Goal: Task Accomplishment & Management: Manage account settings

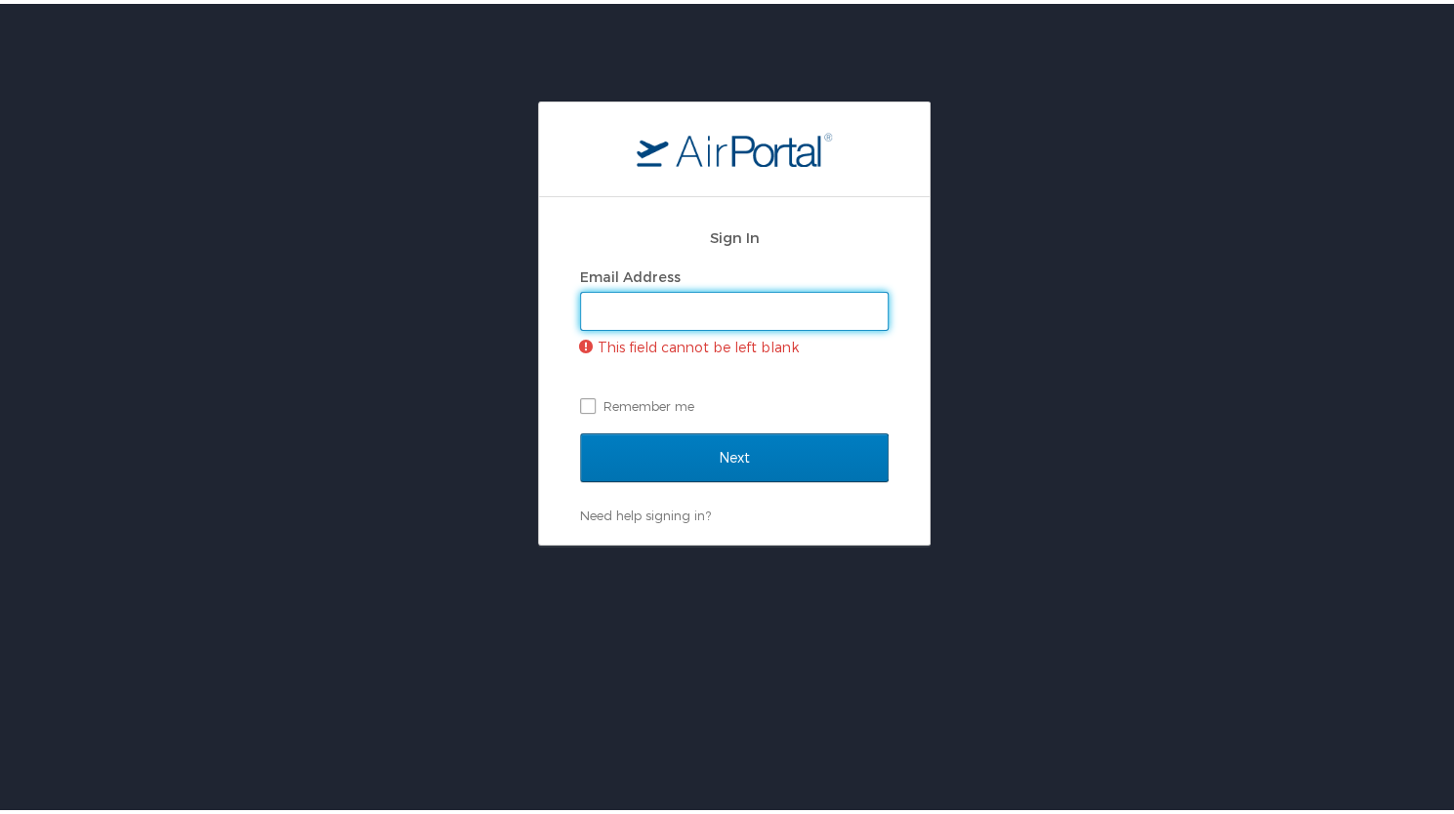
click at [775, 316] on input "Email Address" at bounding box center [734, 307] width 307 height 37
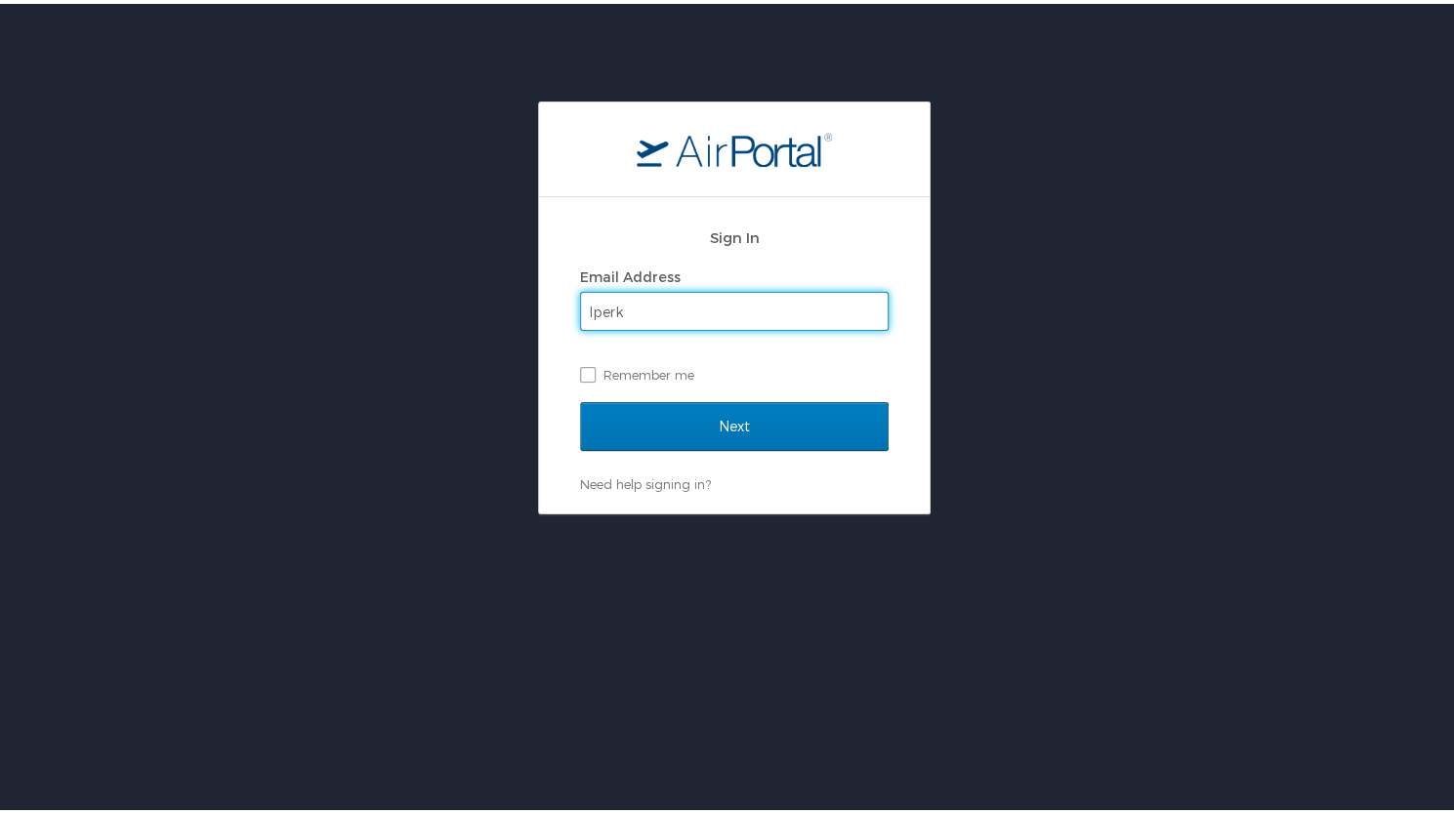
type input "[EMAIL_ADDRESS][DOMAIN_NAME]"
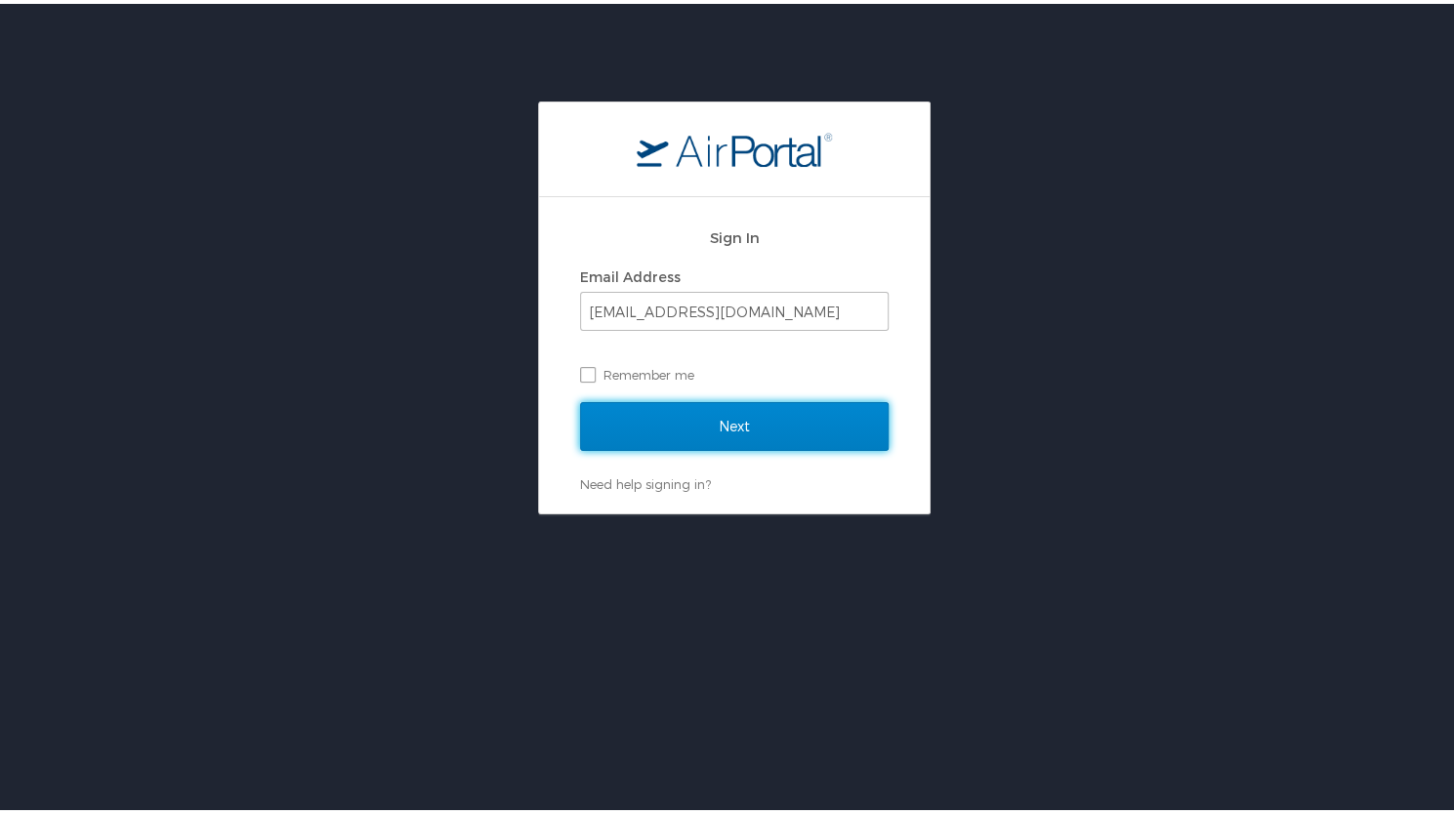
click at [751, 411] on input "Next" at bounding box center [734, 422] width 308 height 49
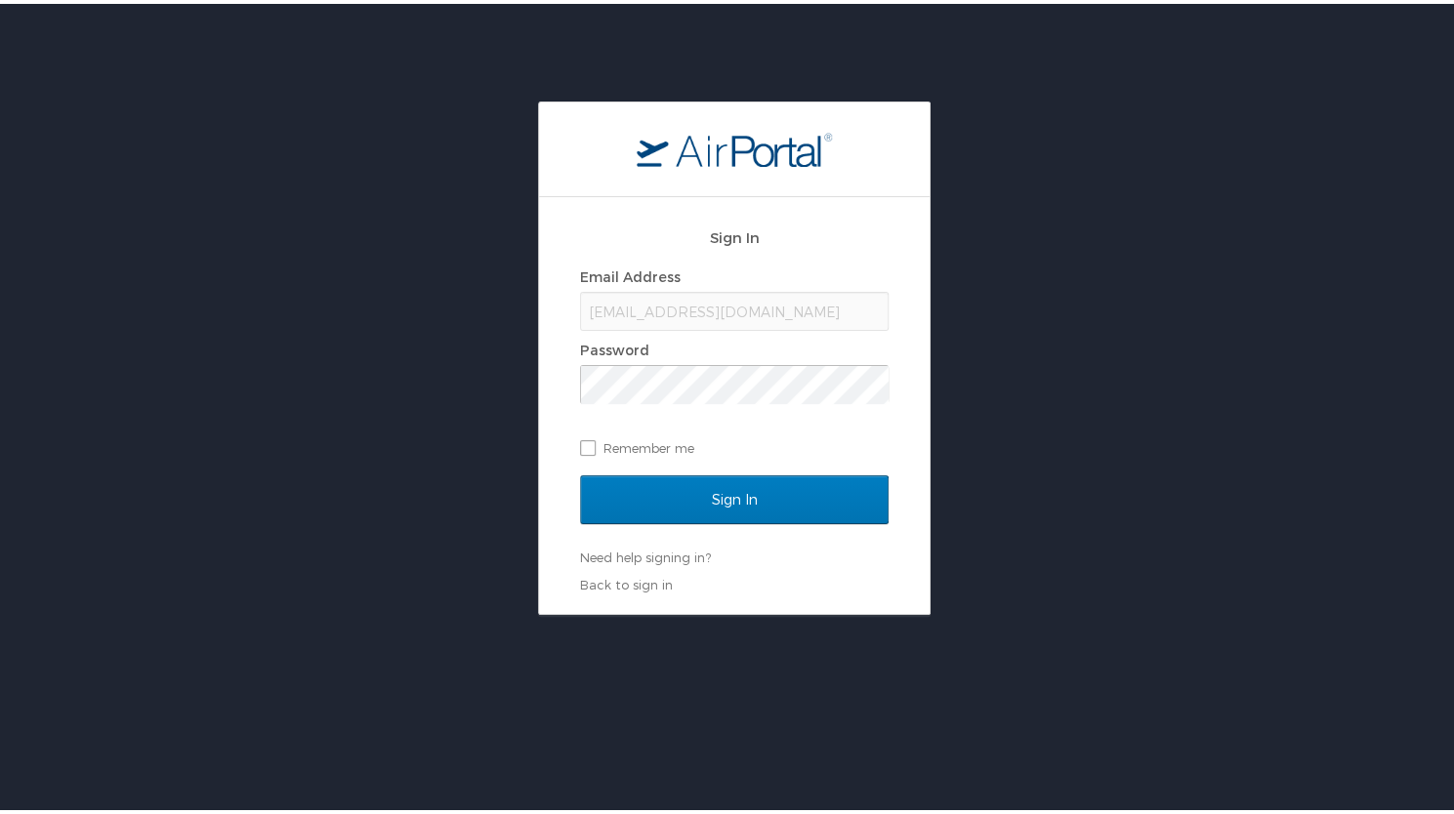
click at [47, 118] on div "Sign In Email Address [EMAIL_ADDRESS][DOMAIN_NAME] Password Remember me Sign In…" at bounding box center [734, 354] width 1468 height 513
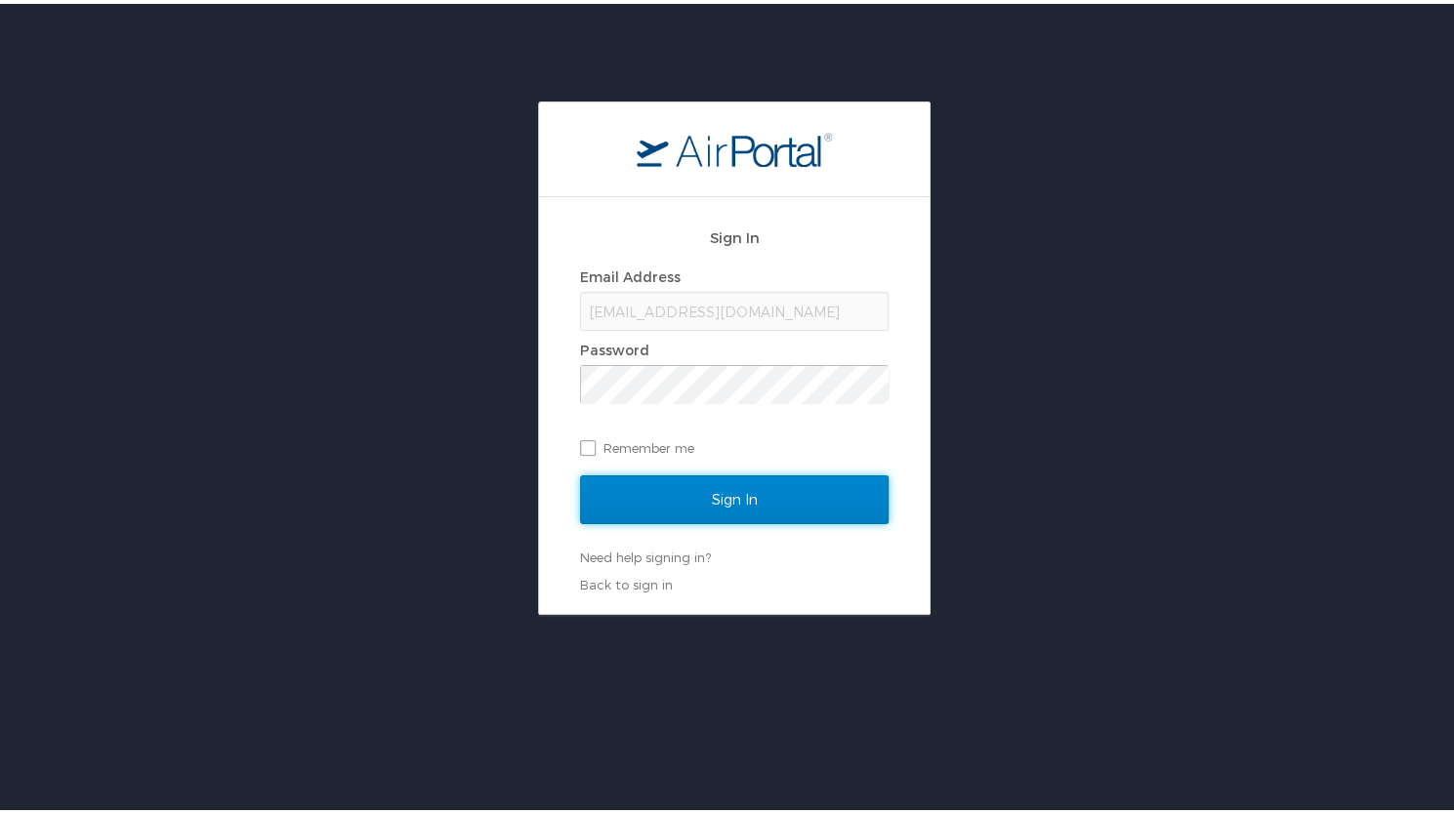
click at [695, 479] on input "Sign In" at bounding box center [734, 496] width 308 height 49
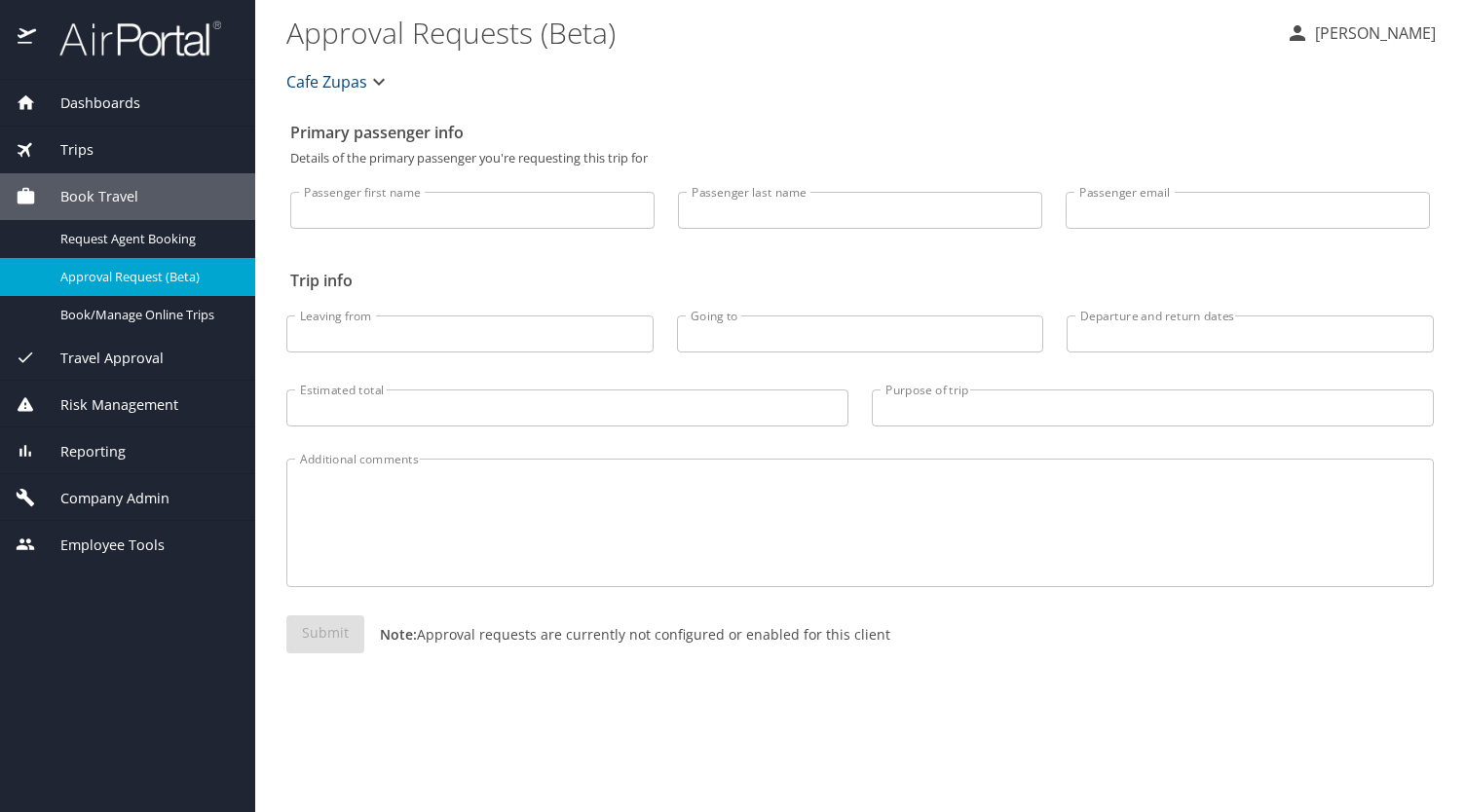
click at [115, 492] on span "Company Admin" at bounding box center [103, 498] width 134 height 21
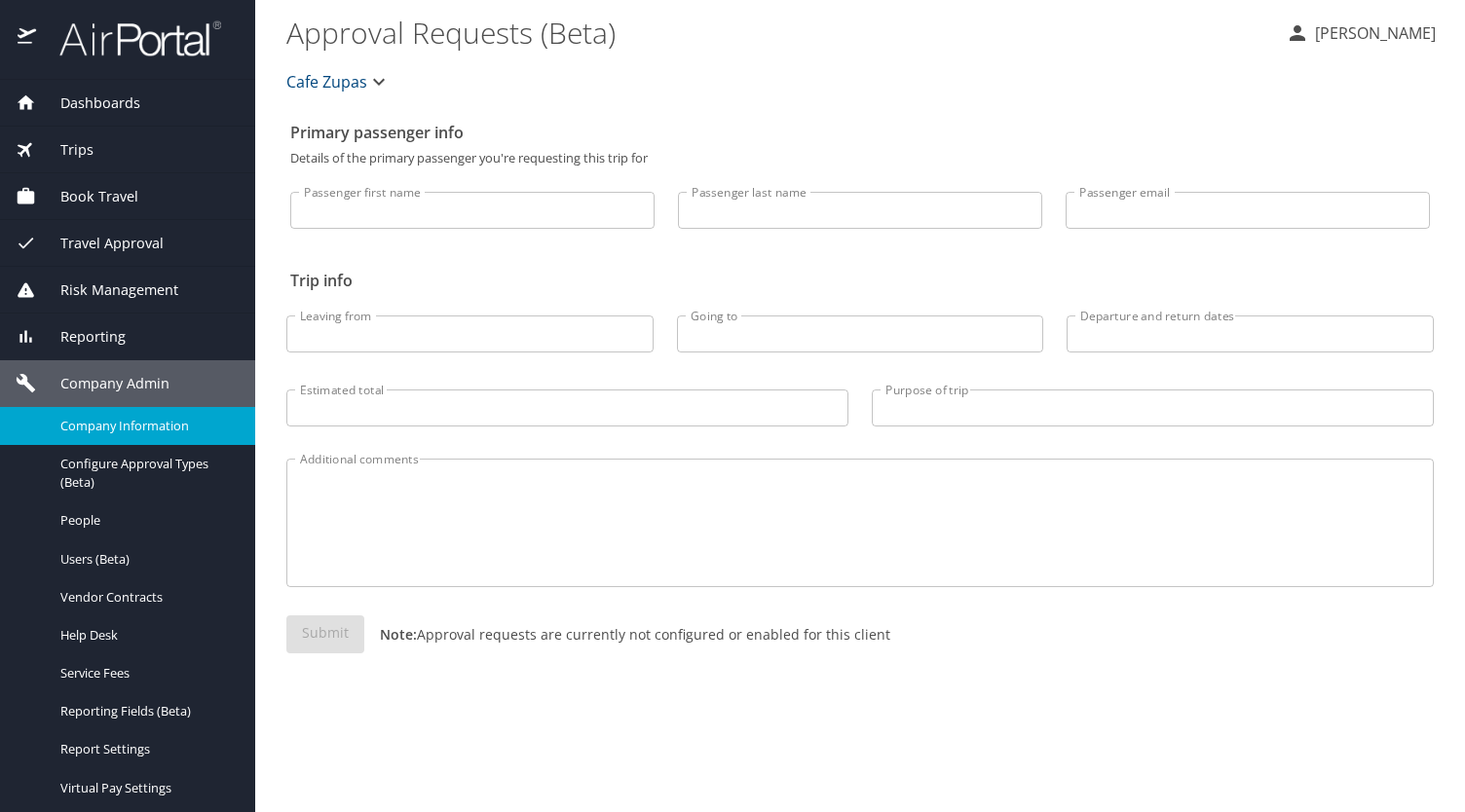
scroll to position [41, 0]
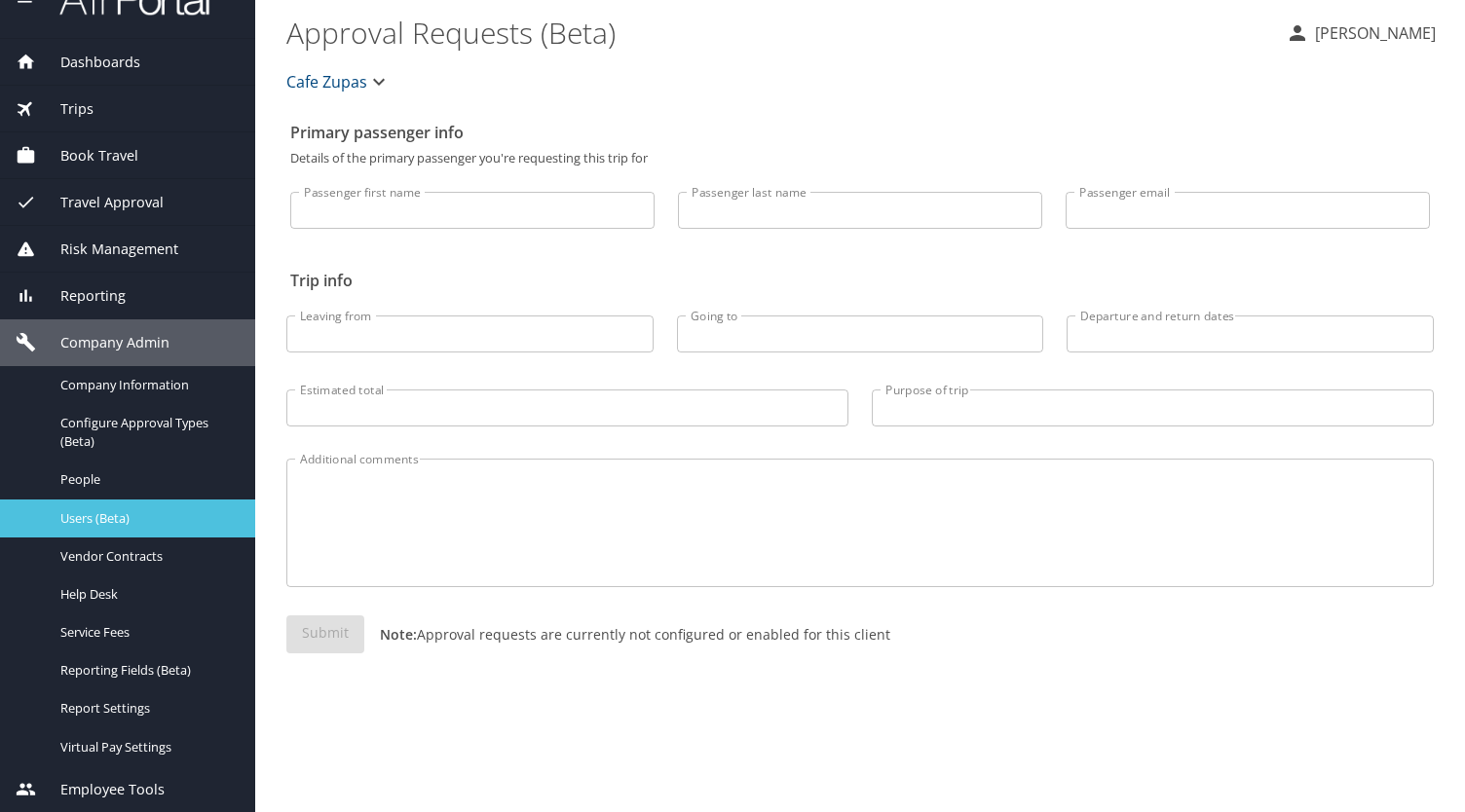
click at [138, 512] on span "Users (Beta)" at bounding box center [147, 519] width 172 height 19
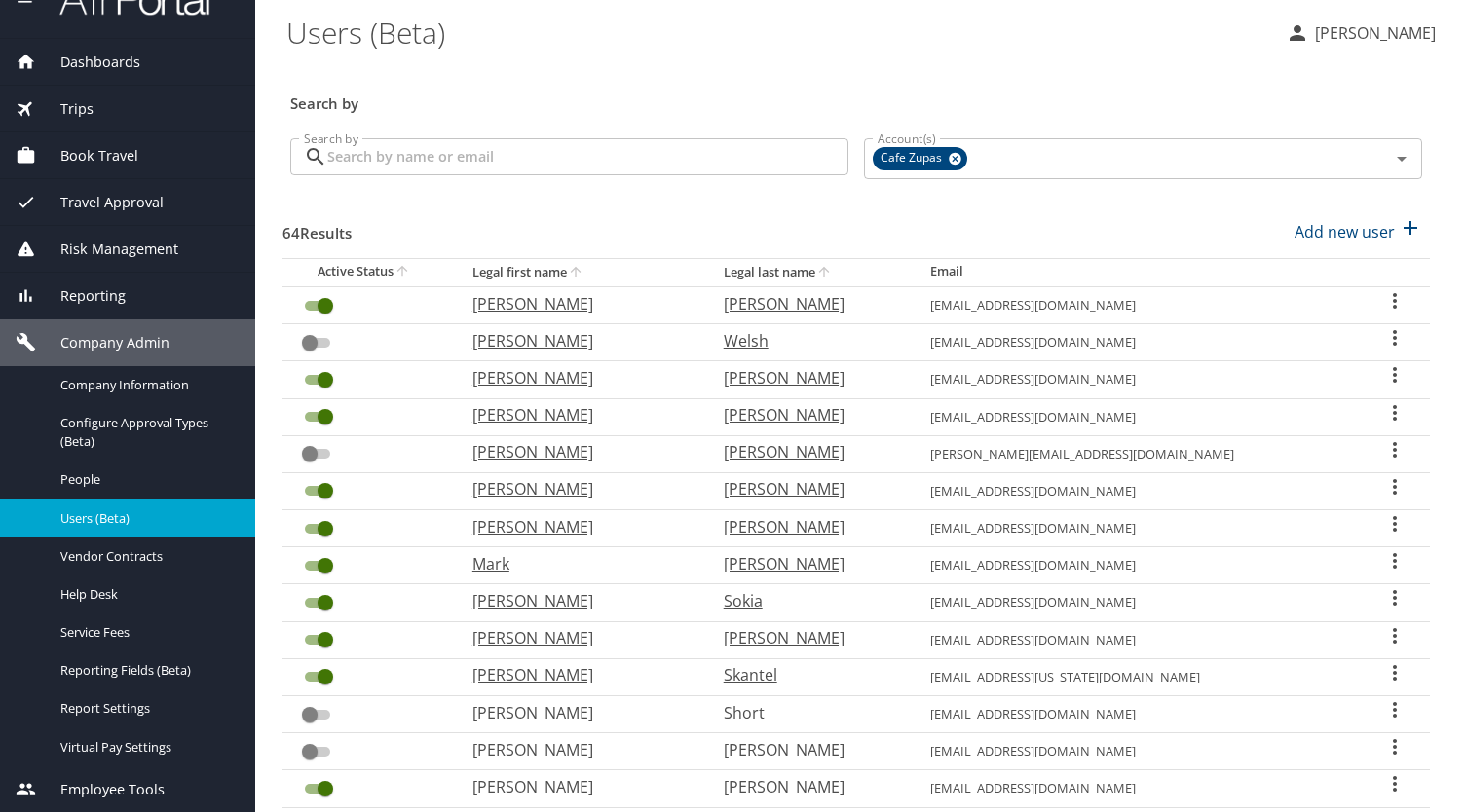
click at [598, 167] on input "Search by" at bounding box center [588, 157] width 521 height 37
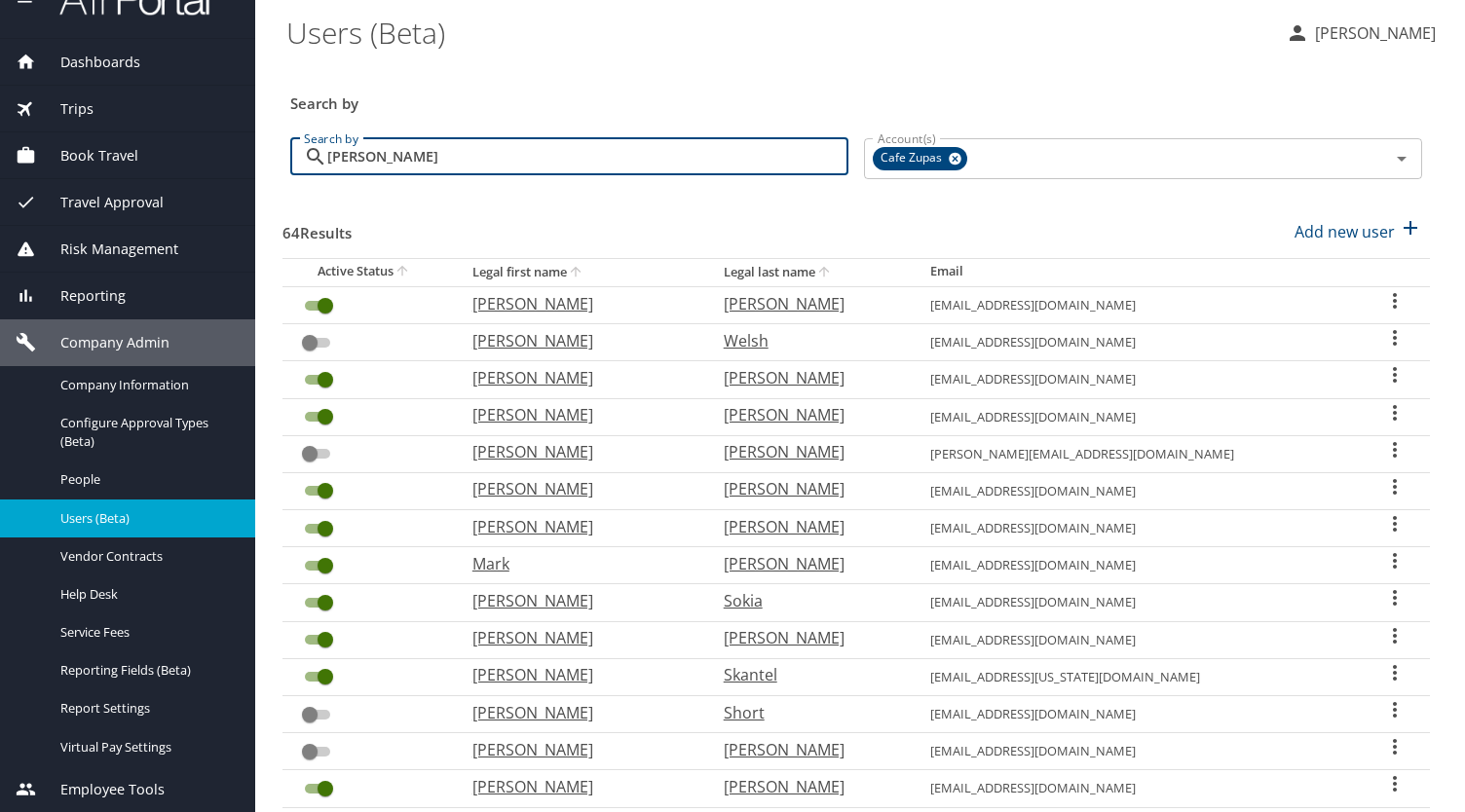
type input "jamie"
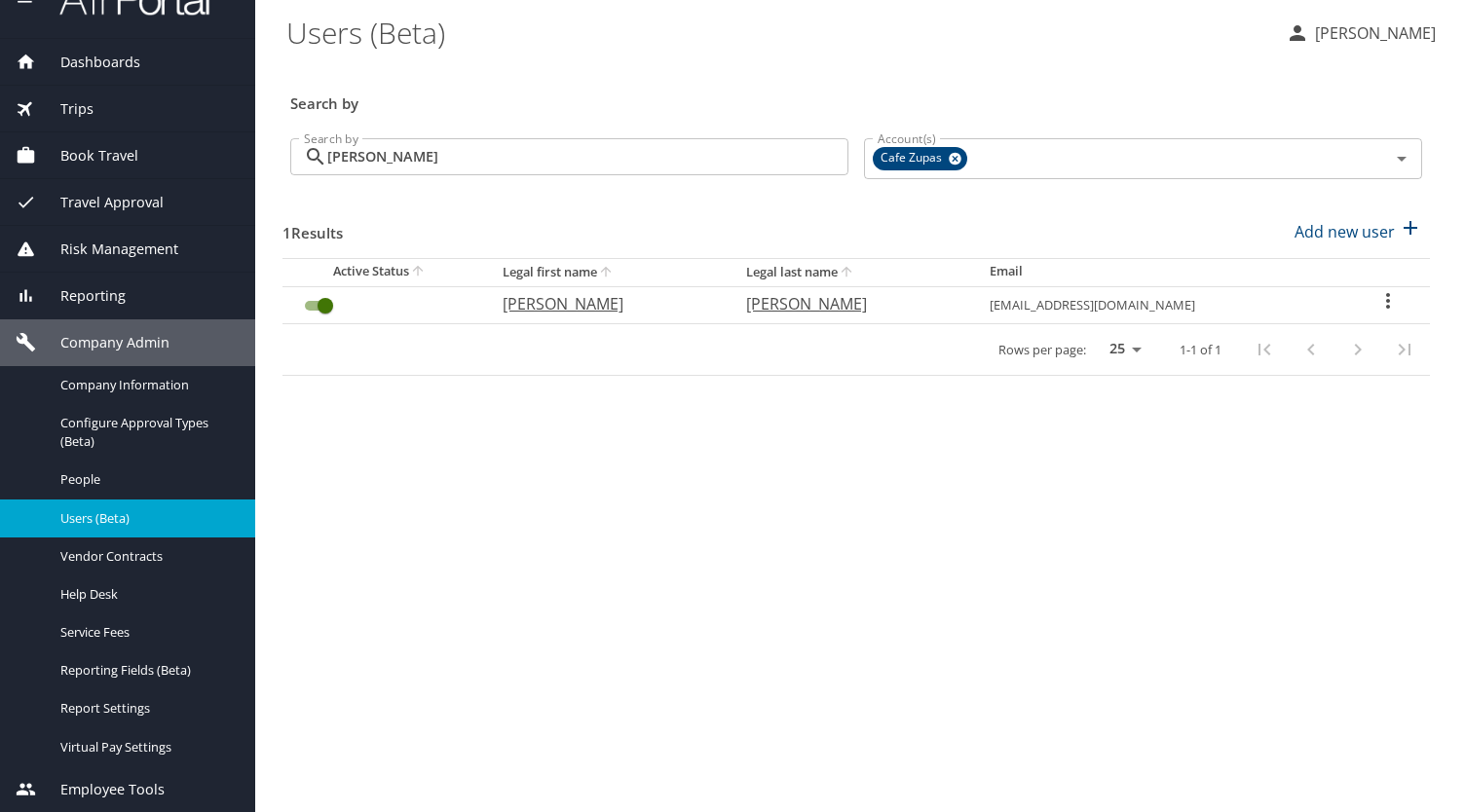
click at [1387, 296] on icon "User Search Table" at bounding box center [1387, 300] width 23 height 23
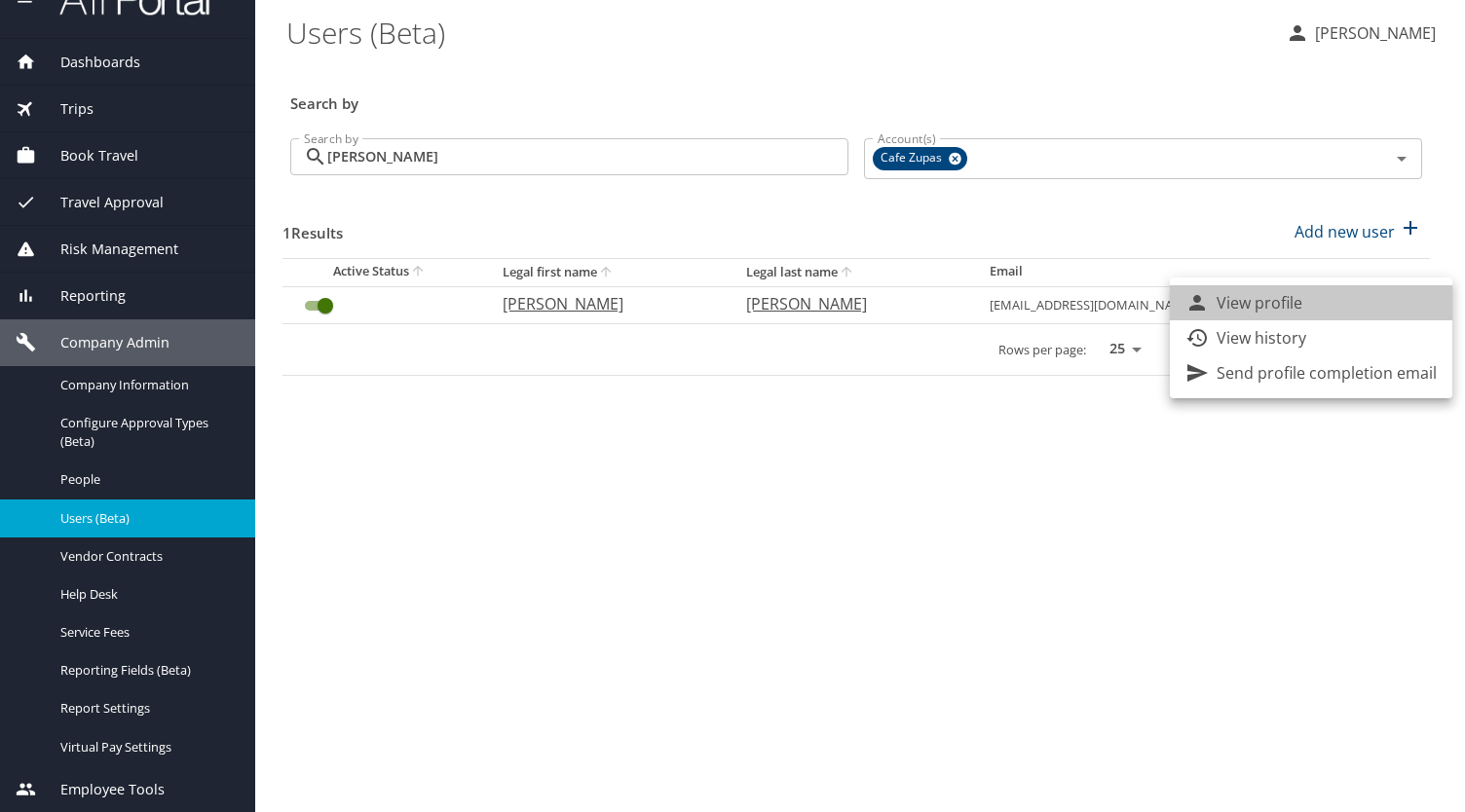
click at [1338, 304] on li "View profile" at bounding box center [1310, 302] width 282 height 35
select select "US"
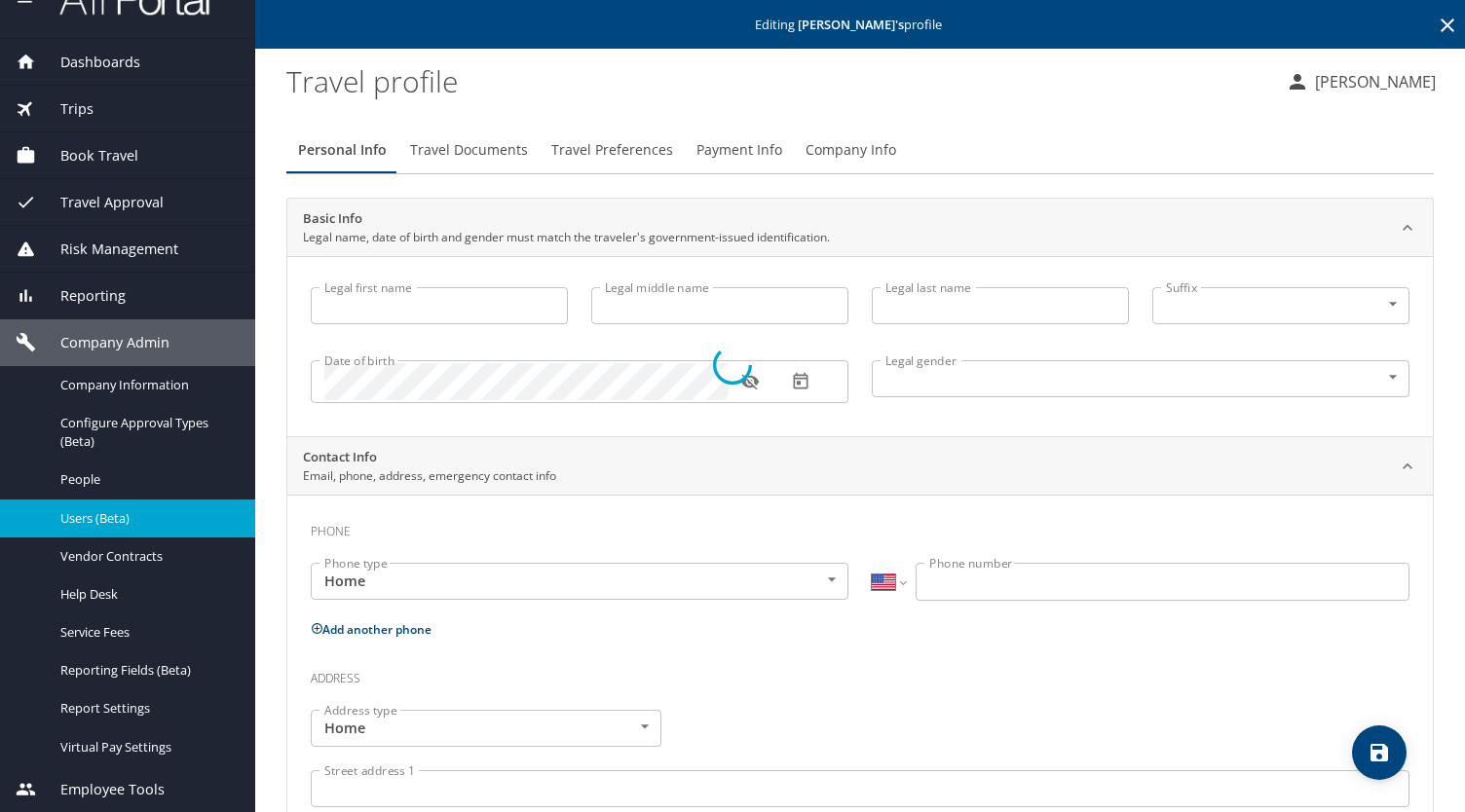
type input "Richard"
type input "James"
type input "Elgie"
type input "Male"
select select "US"
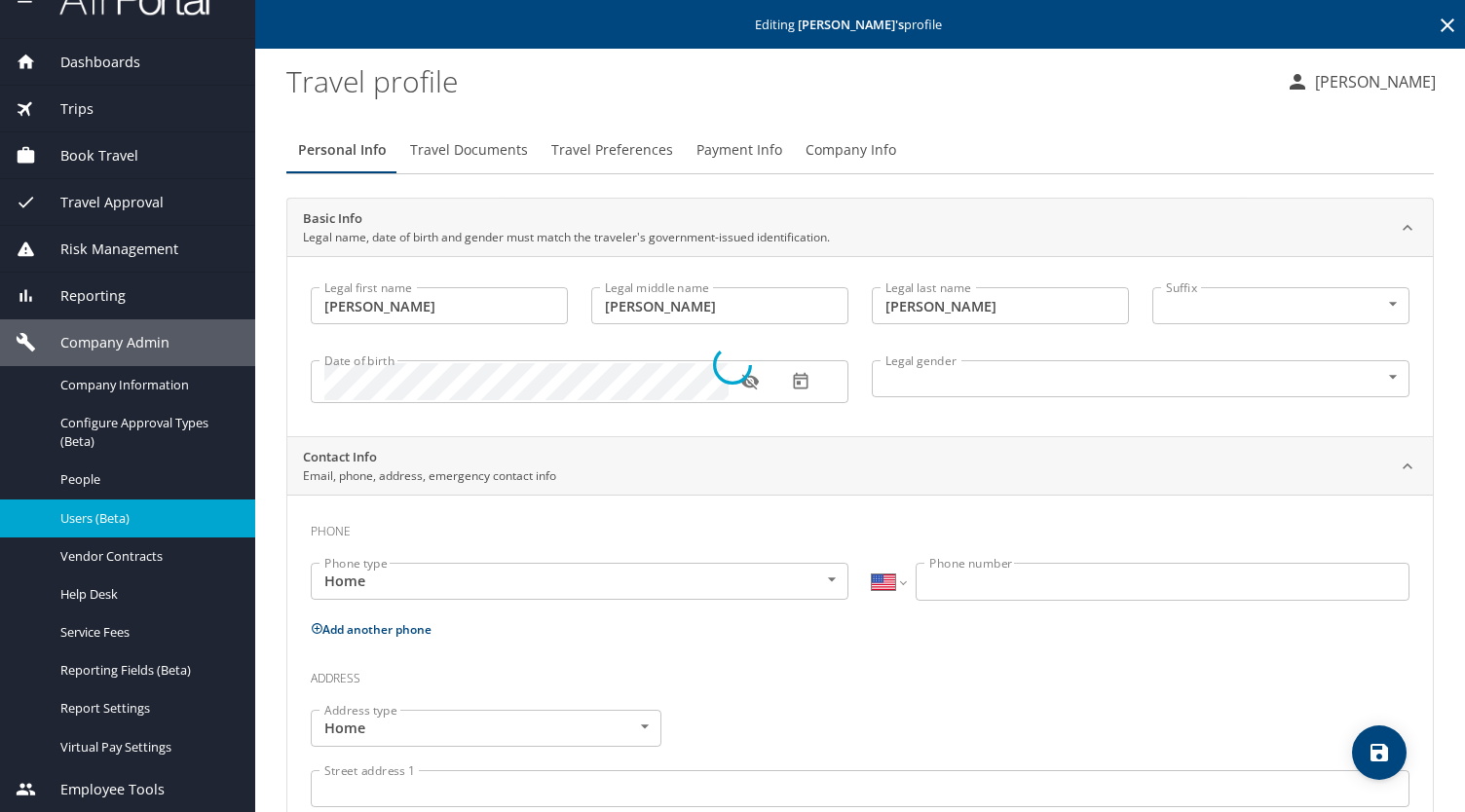
select select "US"
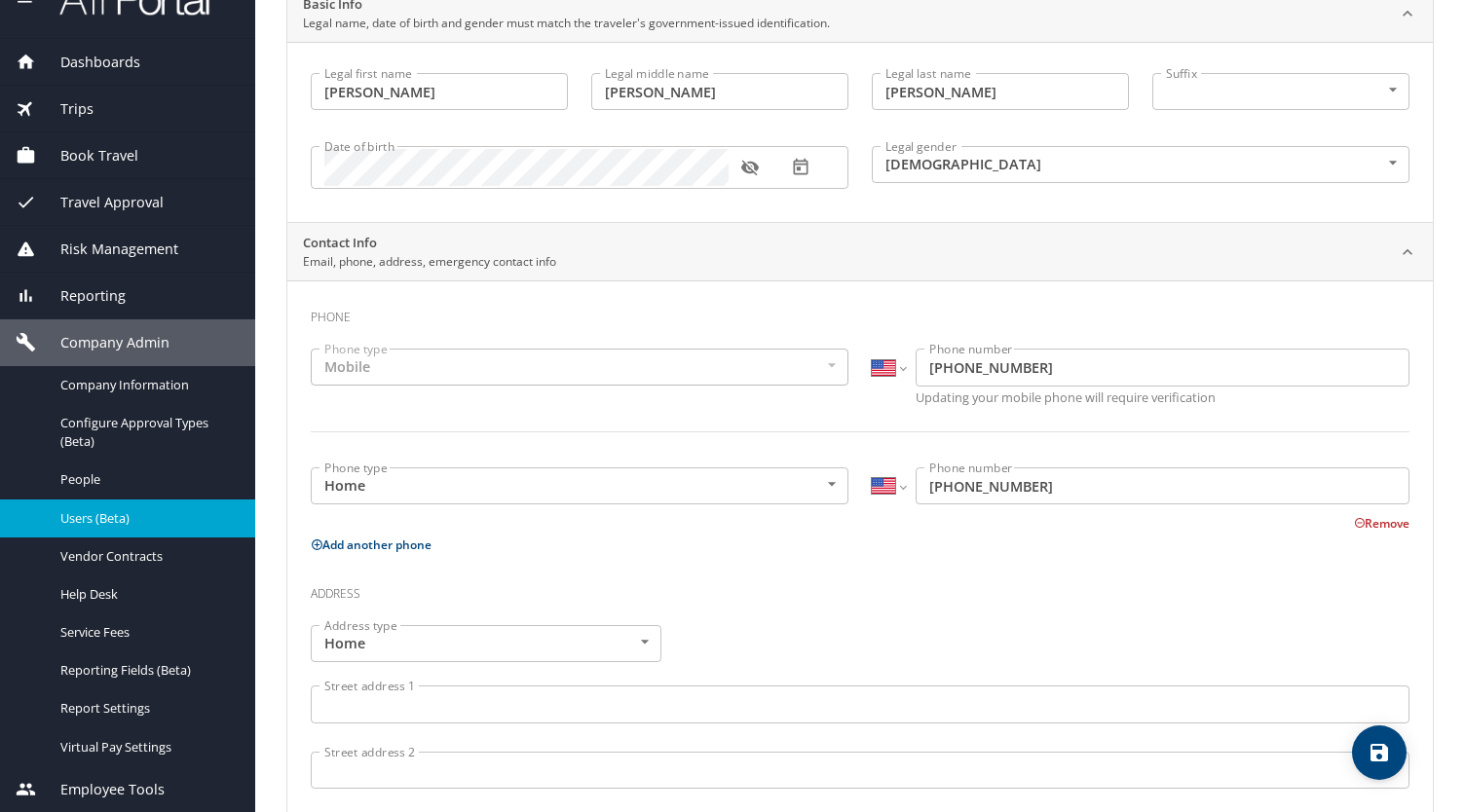
scroll to position [215, 0]
click at [824, 358] on div "Mobile" at bounding box center [579, 366] width 538 height 37
click at [818, 419] on div at bounding box center [860, 443] width 1123 height 48
click at [991, 366] on input "(949) 258-3241" at bounding box center [1163, 366] width 494 height 37
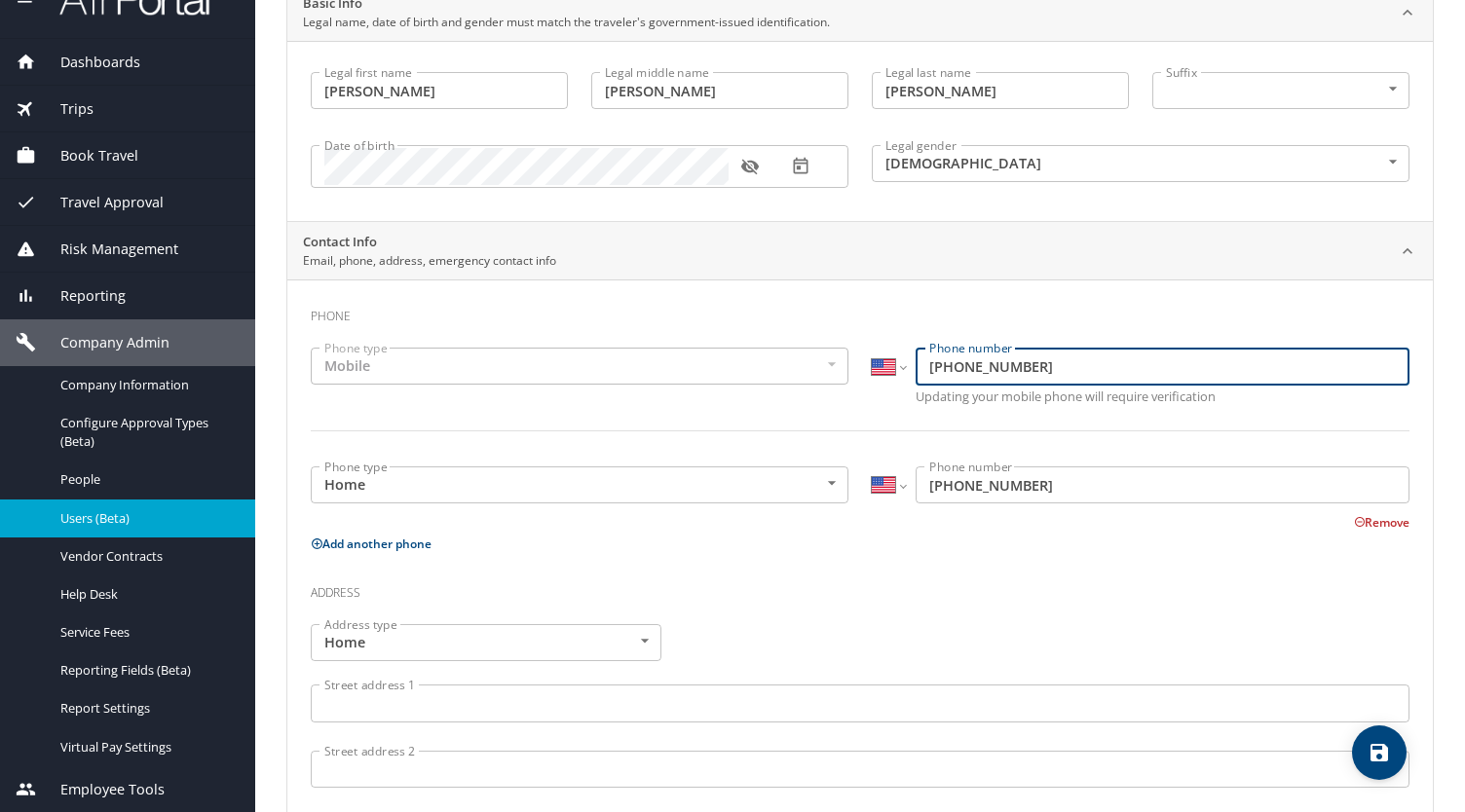
type input "(949) 253-241"
click at [1007, 416] on div "International Afghanistan Åland Islands Albania Algeria American Samoa Andorra …" at bounding box center [1141, 377] width 561 height 83
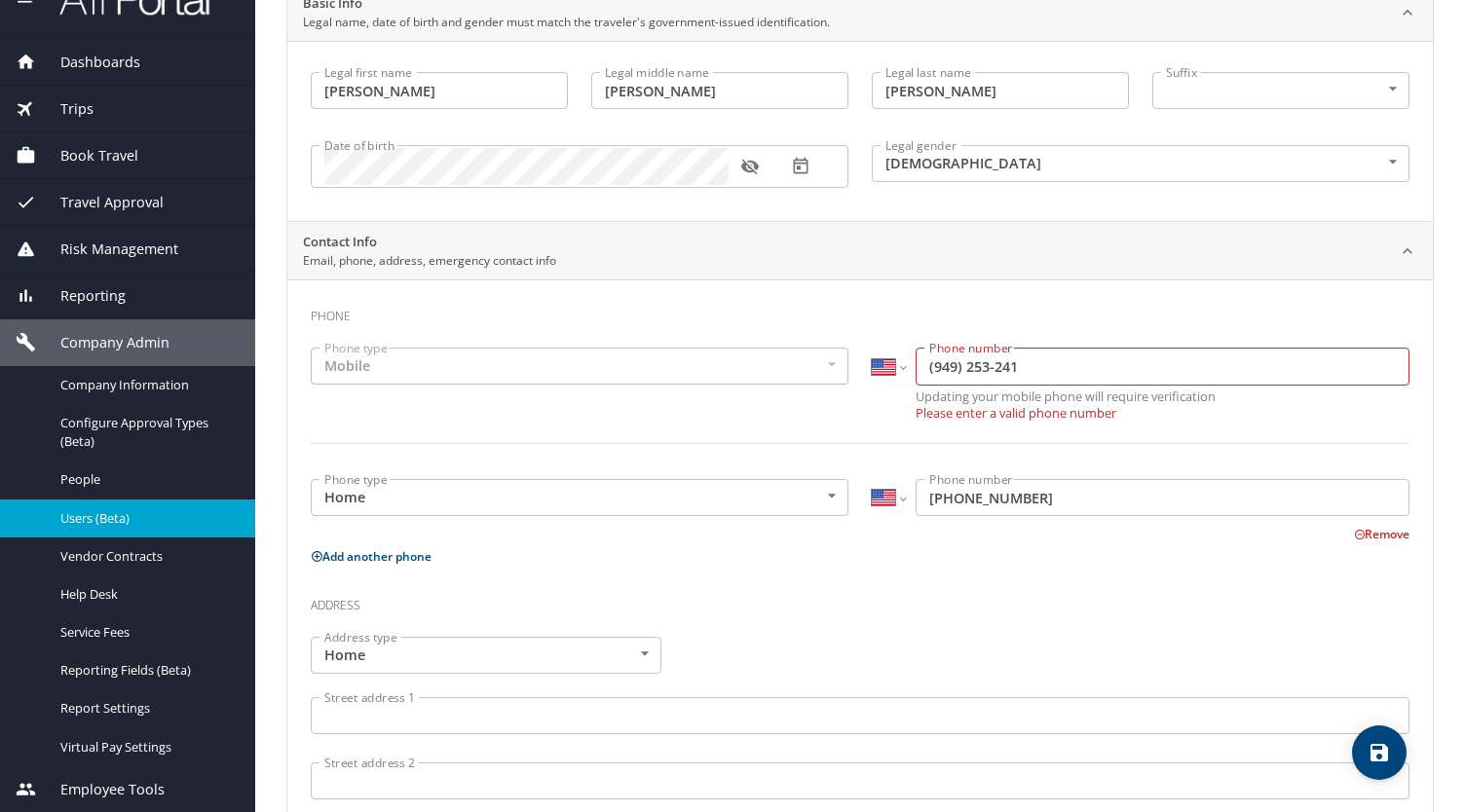
scroll to position [0, 0]
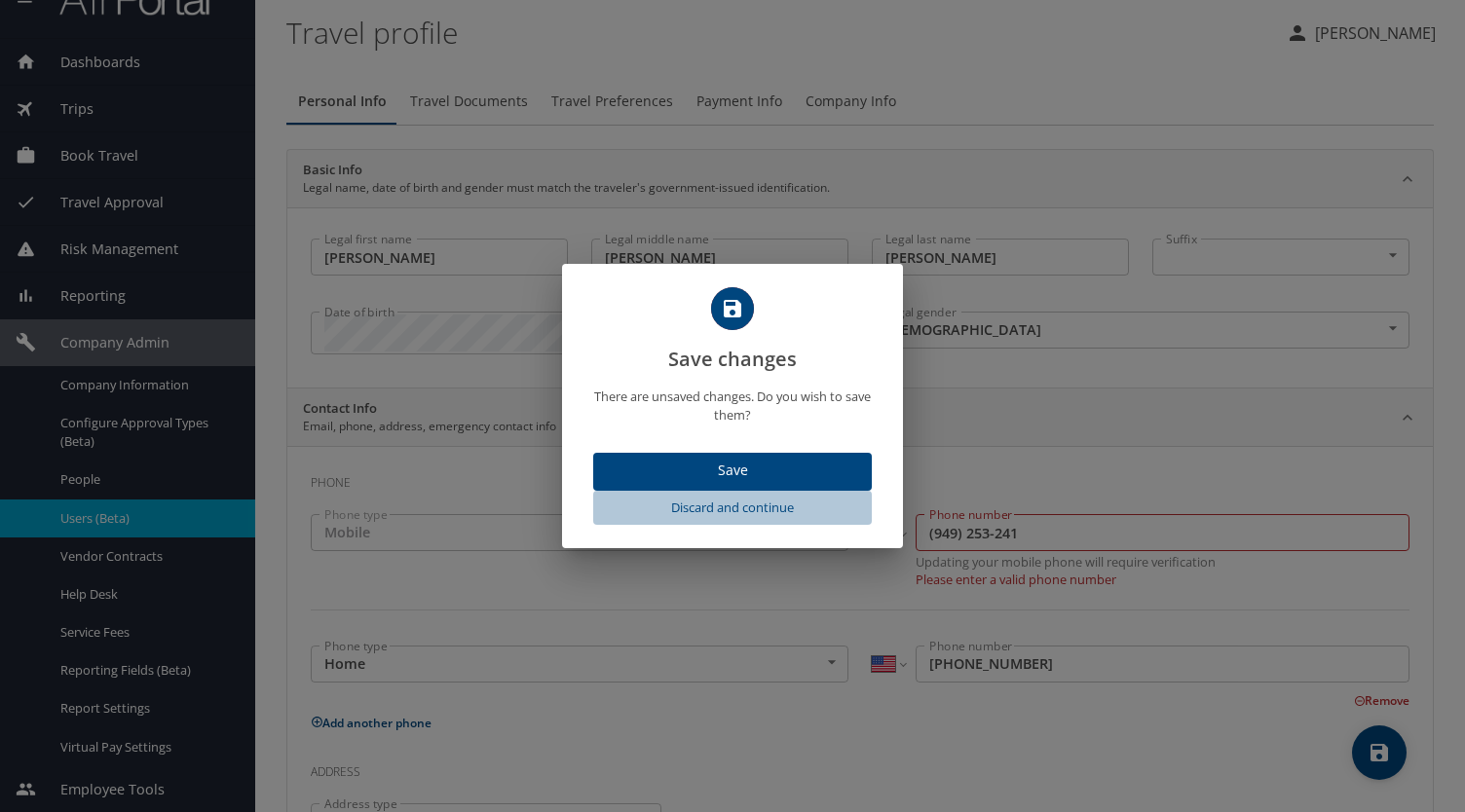
click at [761, 510] on span "Discard and continue" at bounding box center [732, 508] width 263 height 22
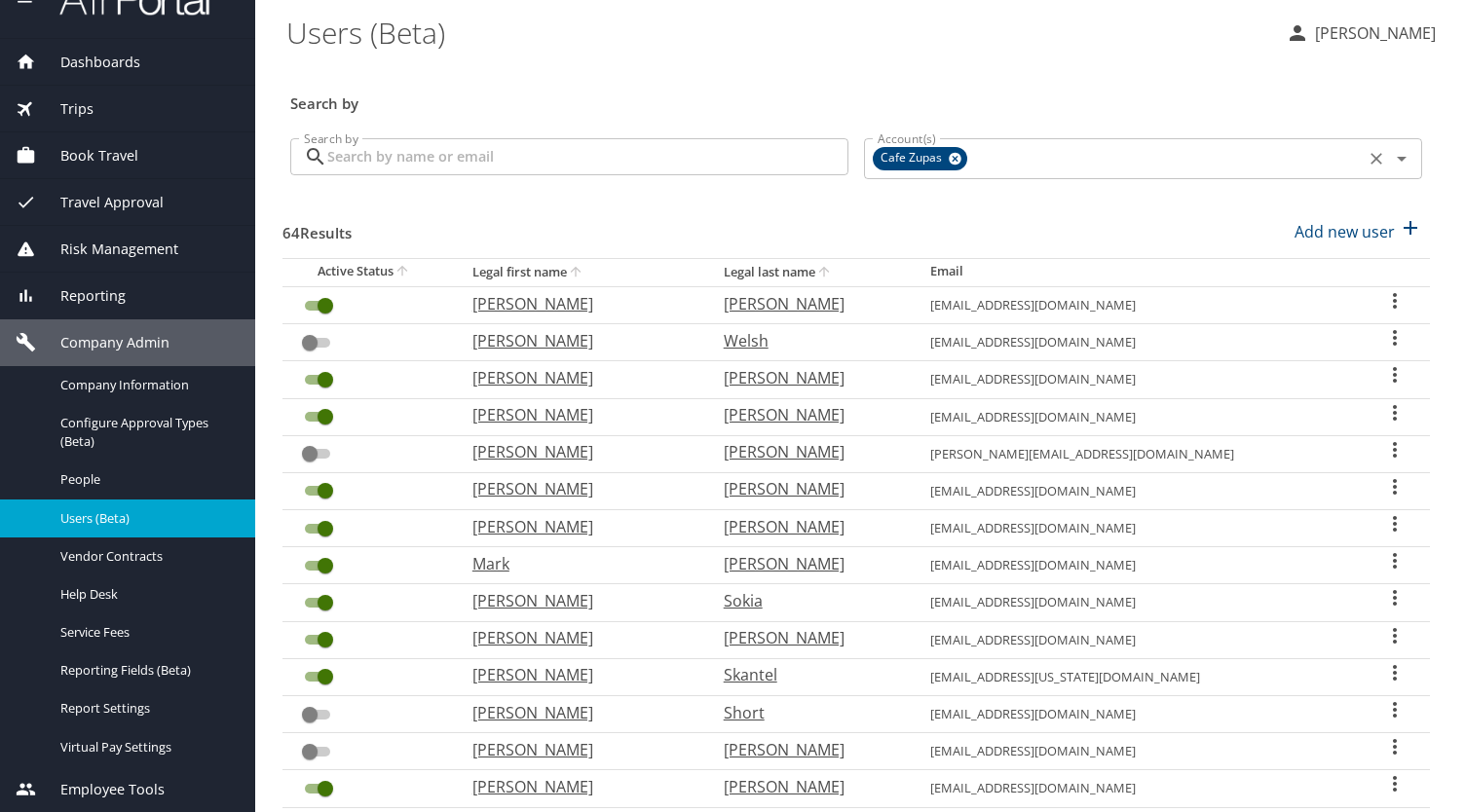
click at [1223, 157] on input "Account(s)" at bounding box center [1165, 158] width 389 height 25
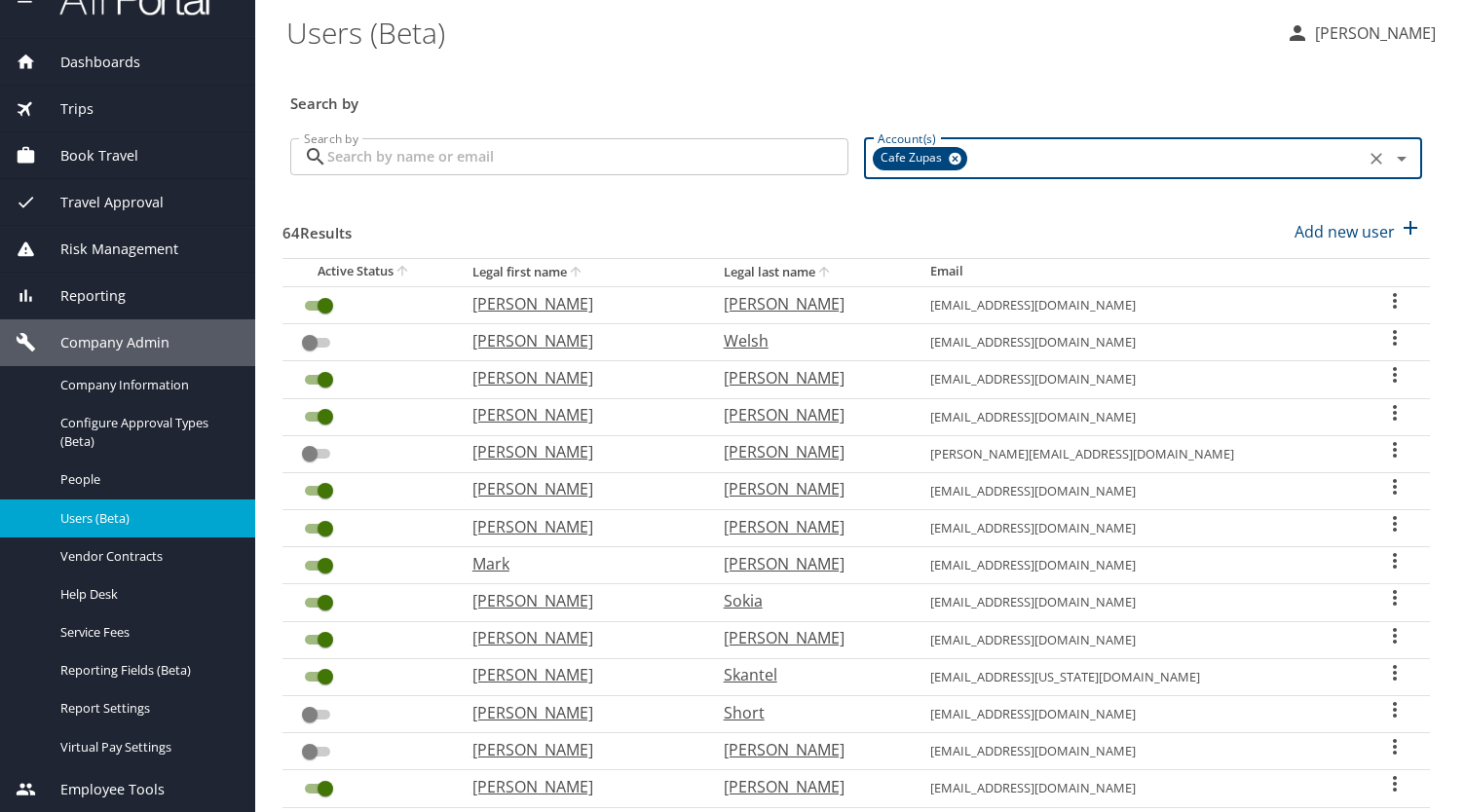
click at [670, 163] on input "Search by" at bounding box center [588, 157] width 521 height 37
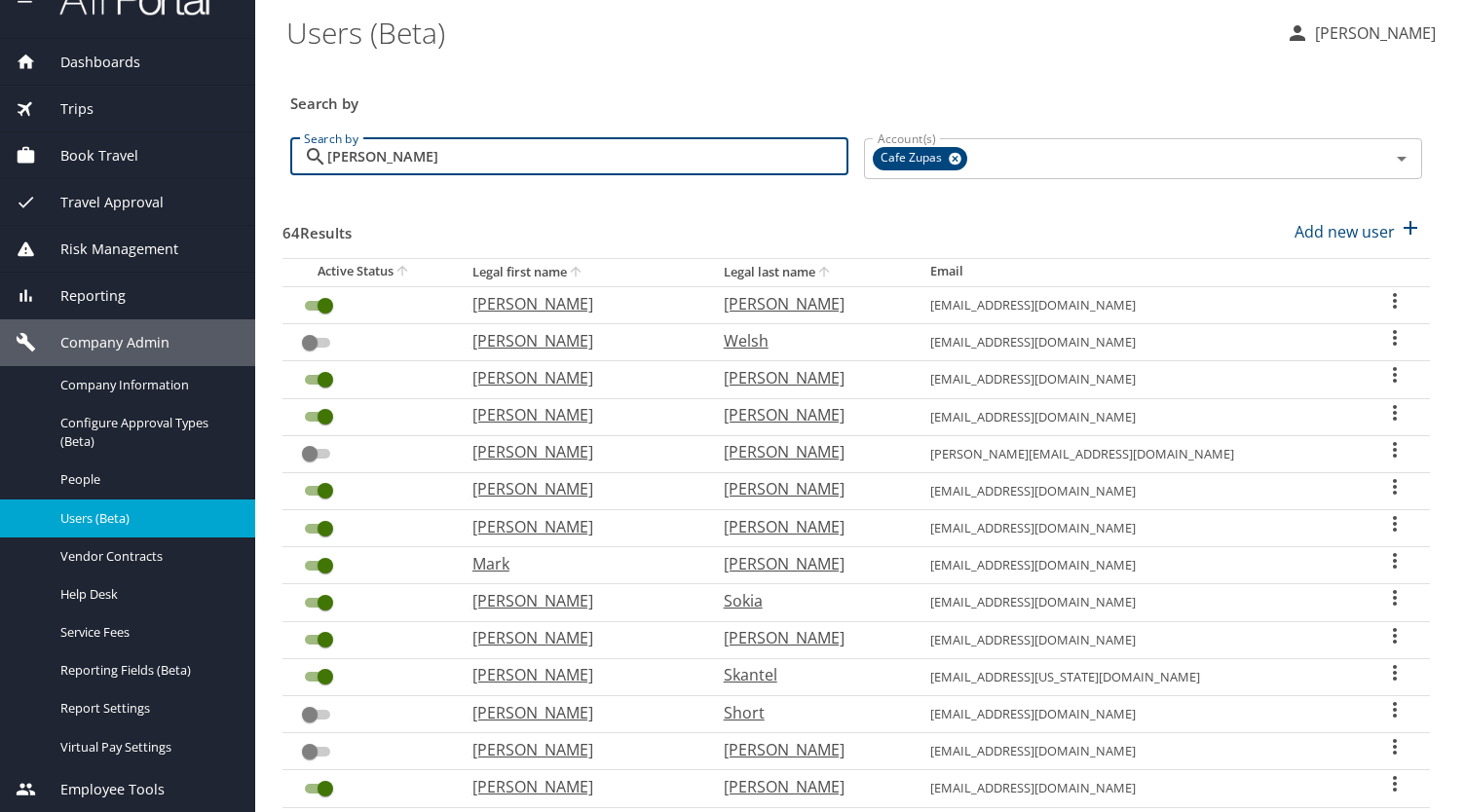
type input "jamie"
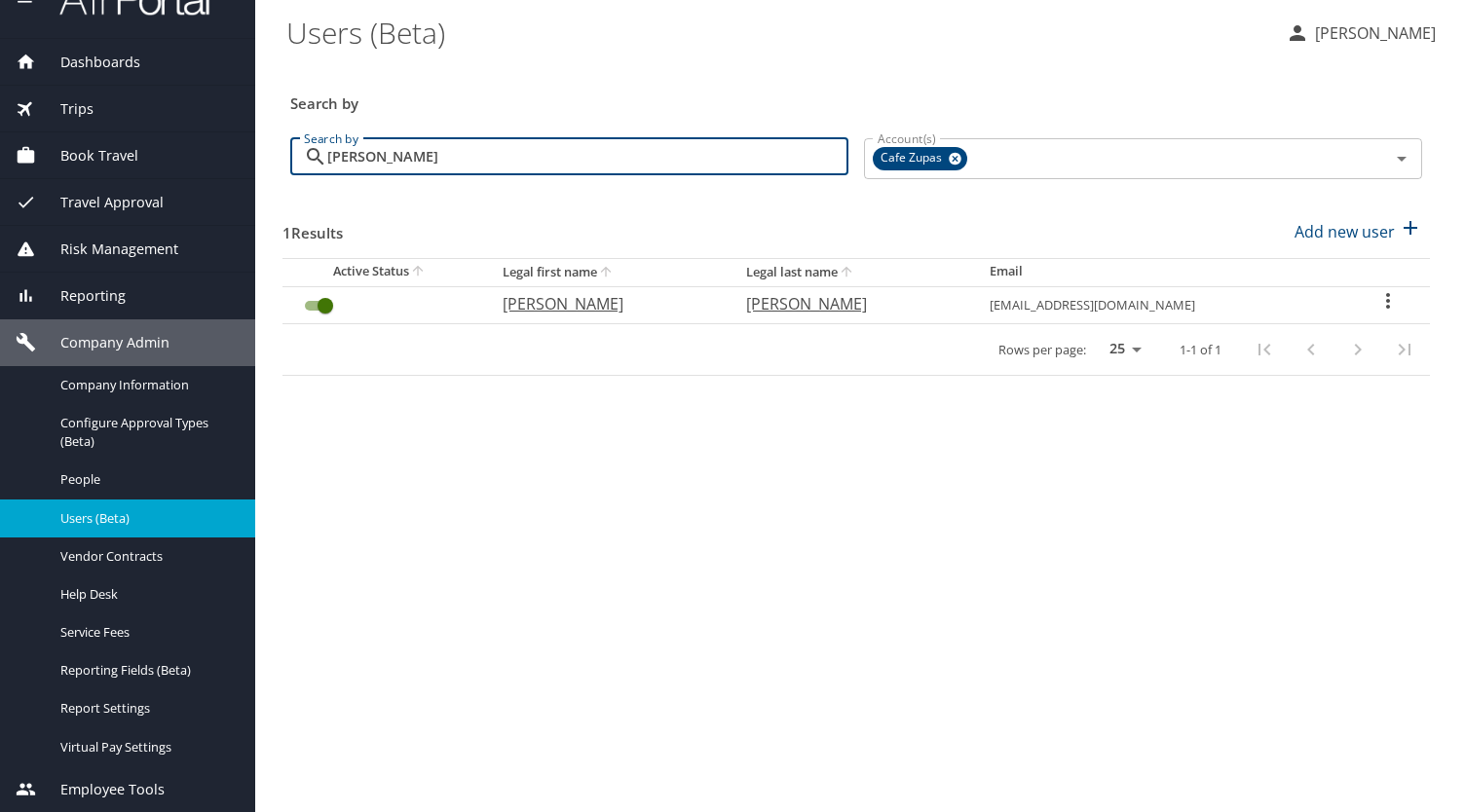
click at [1384, 304] on icon "User Search Table" at bounding box center [1387, 300] width 23 height 23
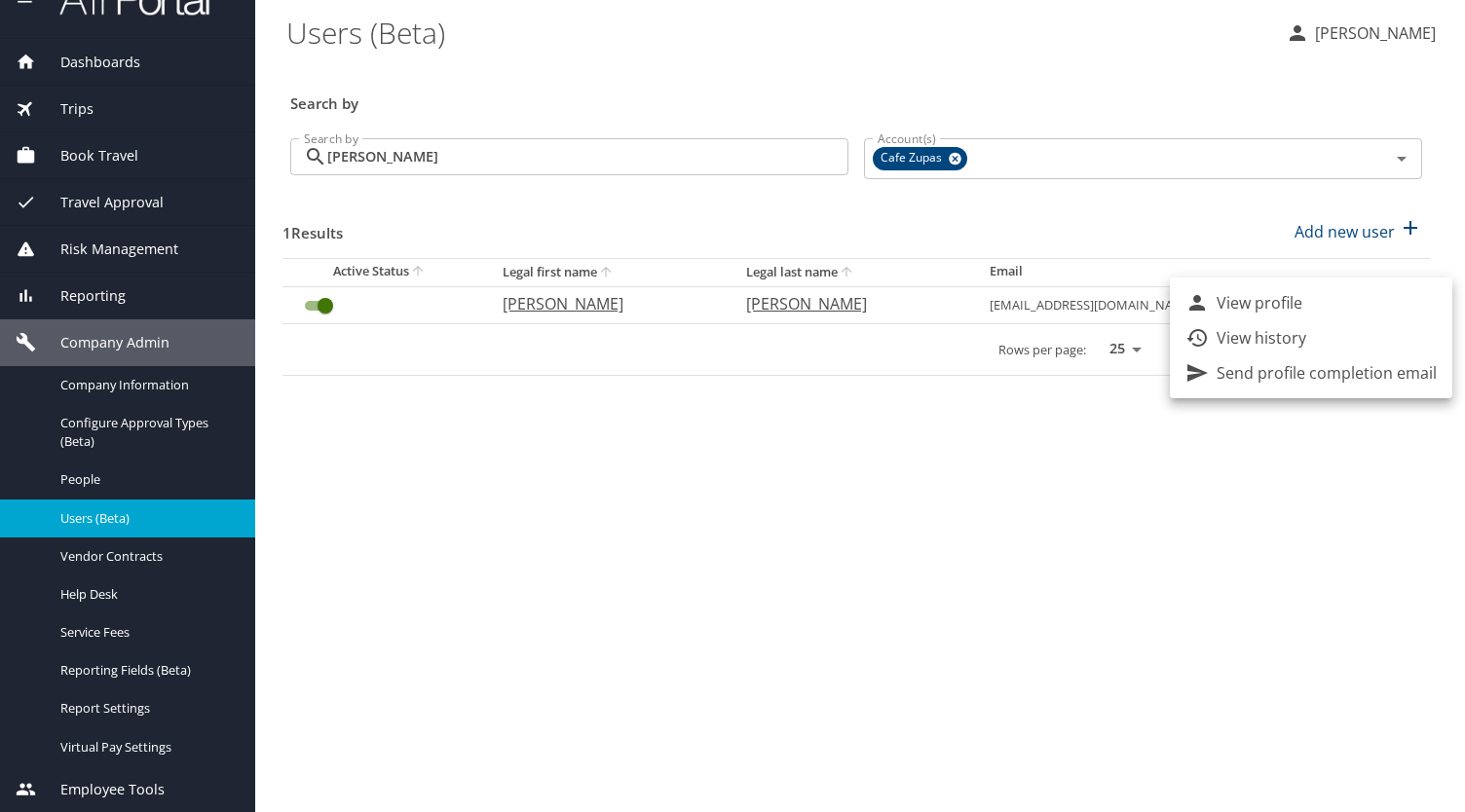
click at [1342, 312] on li "View profile" at bounding box center [1310, 302] width 282 height 35
select select "US"
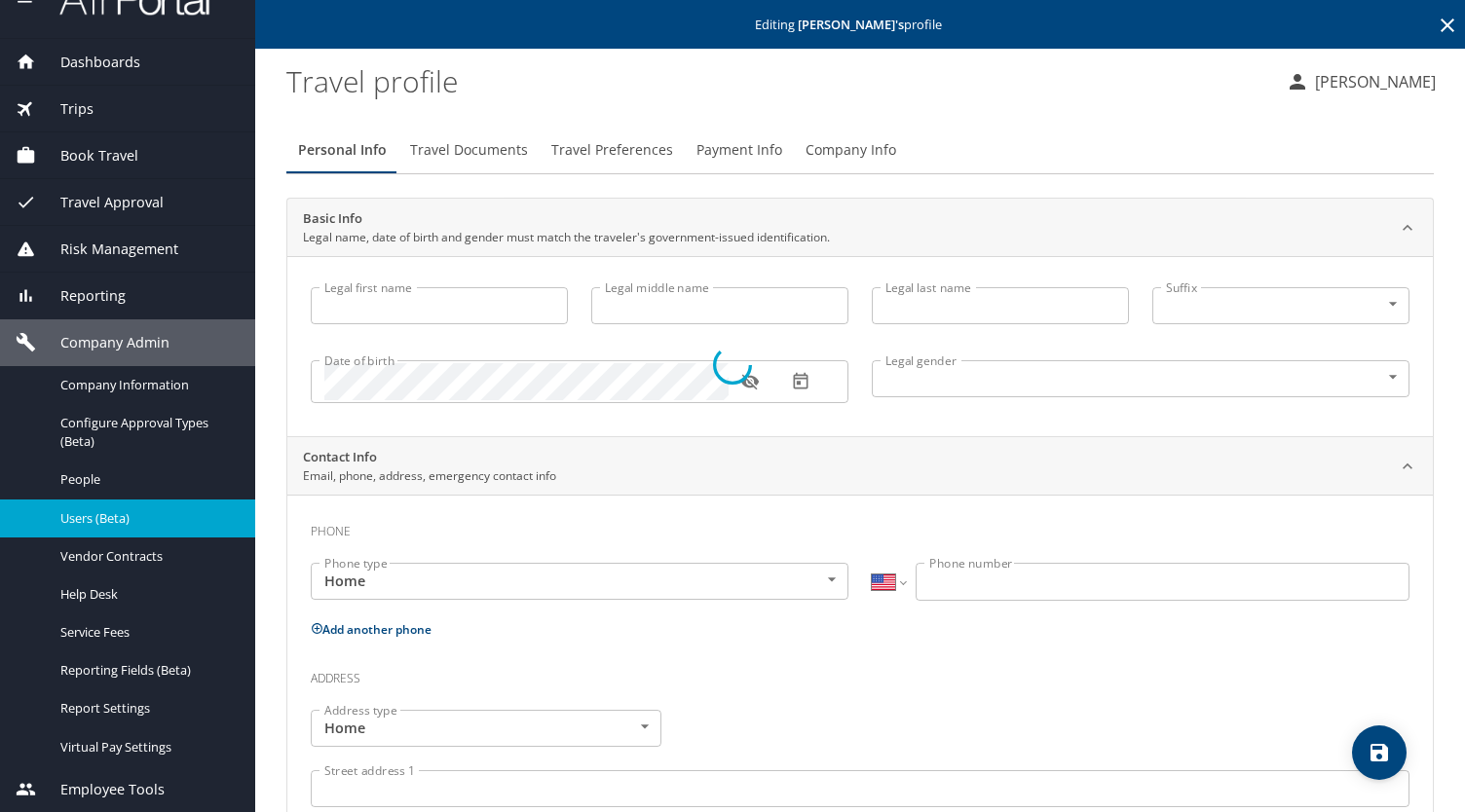
select select "US"
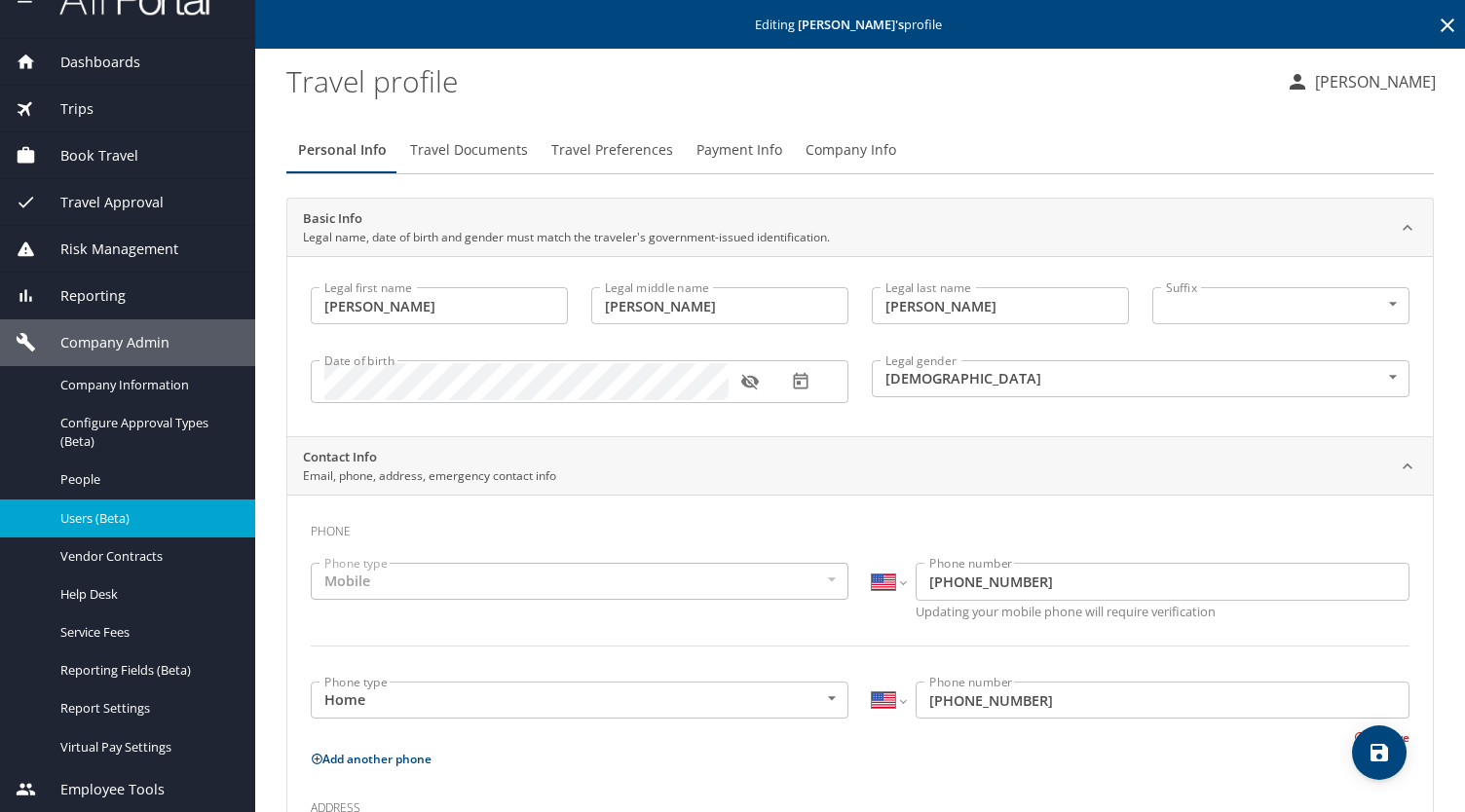
type input "Richard"
type input "James"
type input "Elgie"
type input "Male"
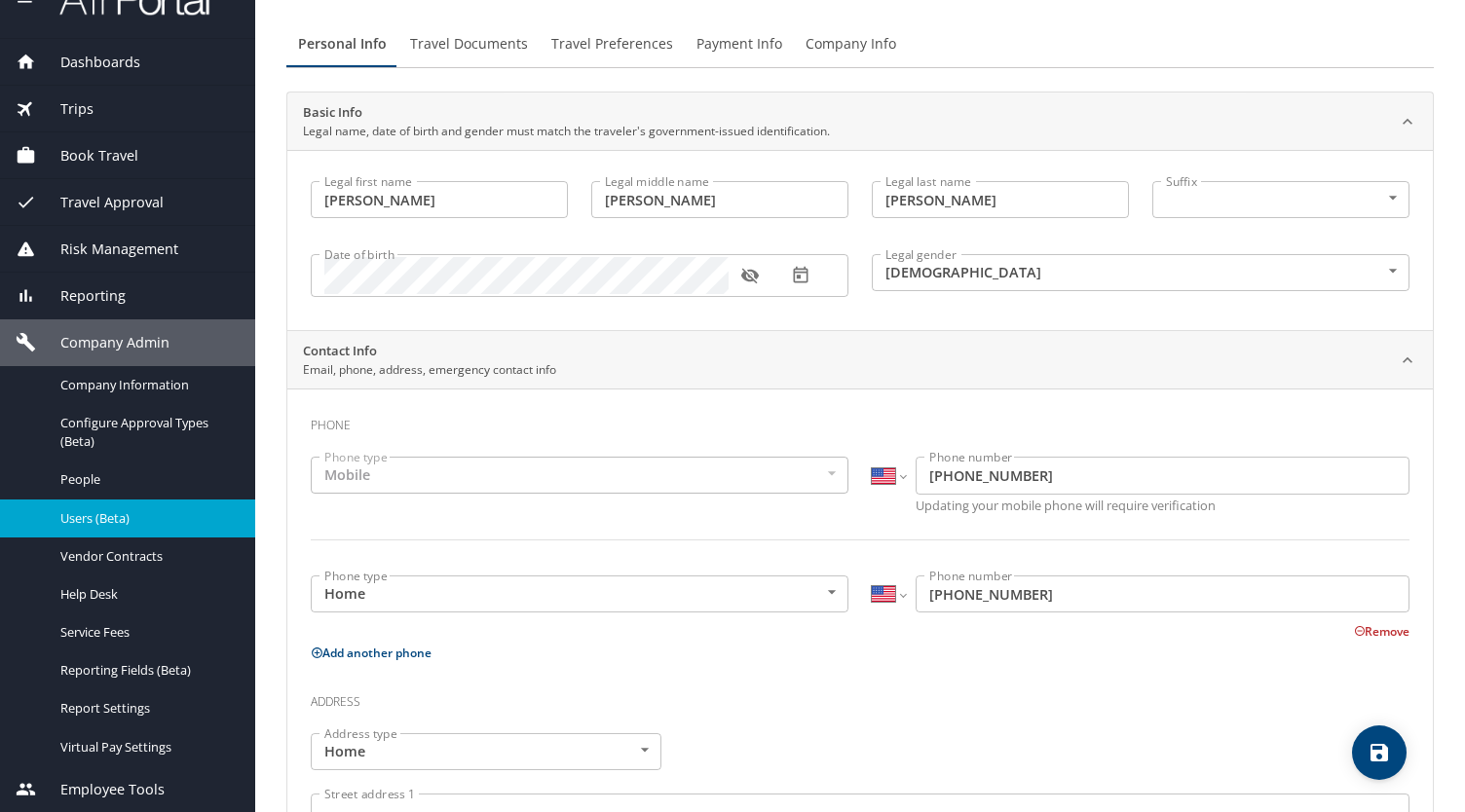
scroll to position [127, 0]
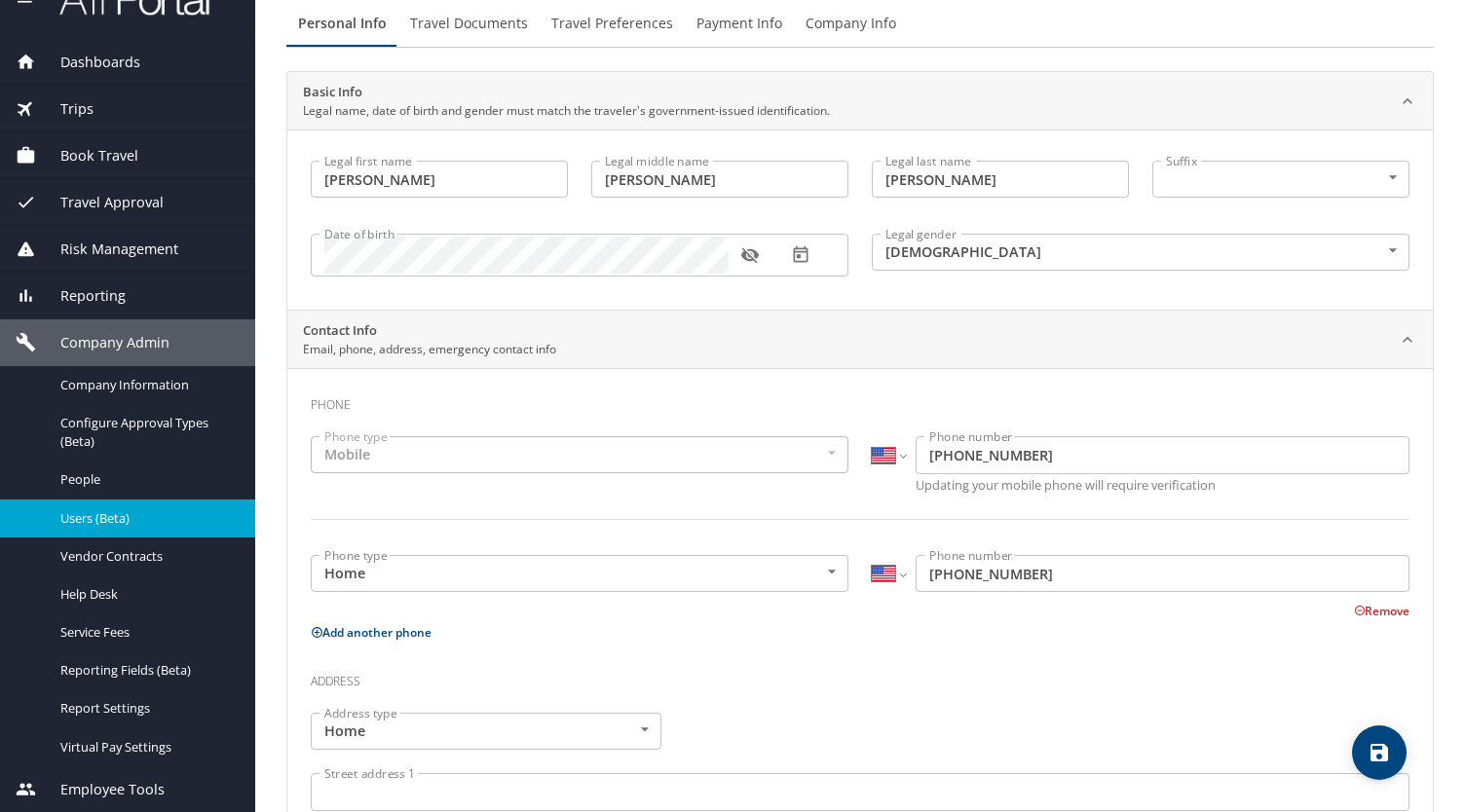
click at [754, 258] on icon "button" at bounding box center [750, 255] width 20 height 20
click at [754, 258] on icon "button" at bounding box center [749, 255] width 18 height 13
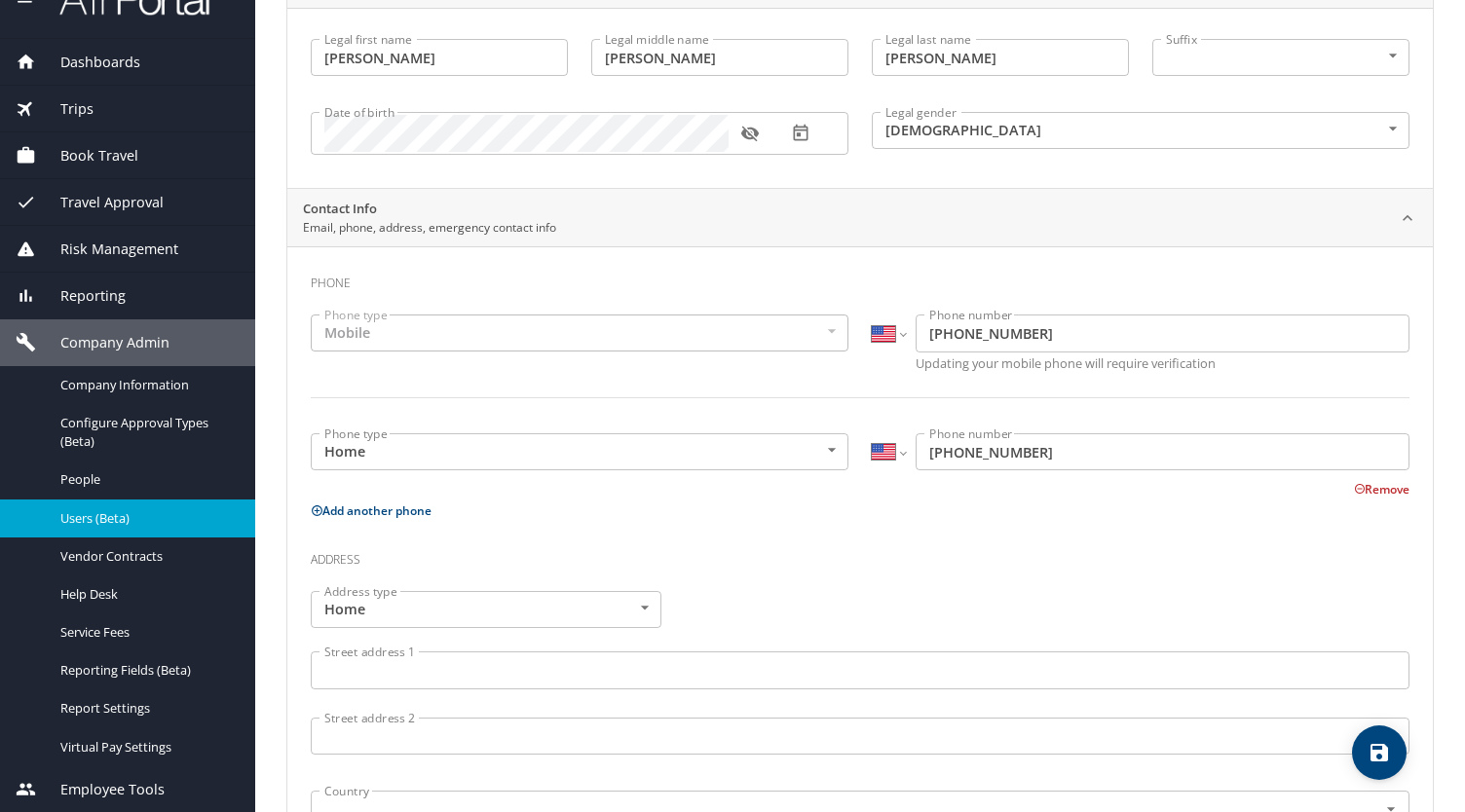
scroll to position [251, 0]
click at [830, 450] on body "Dashboards AirPortal 360™ Manager My Travel Dashboard Trips Airtinerary® Lookup…" at bounding box center [732, 406] width 1465 height 812
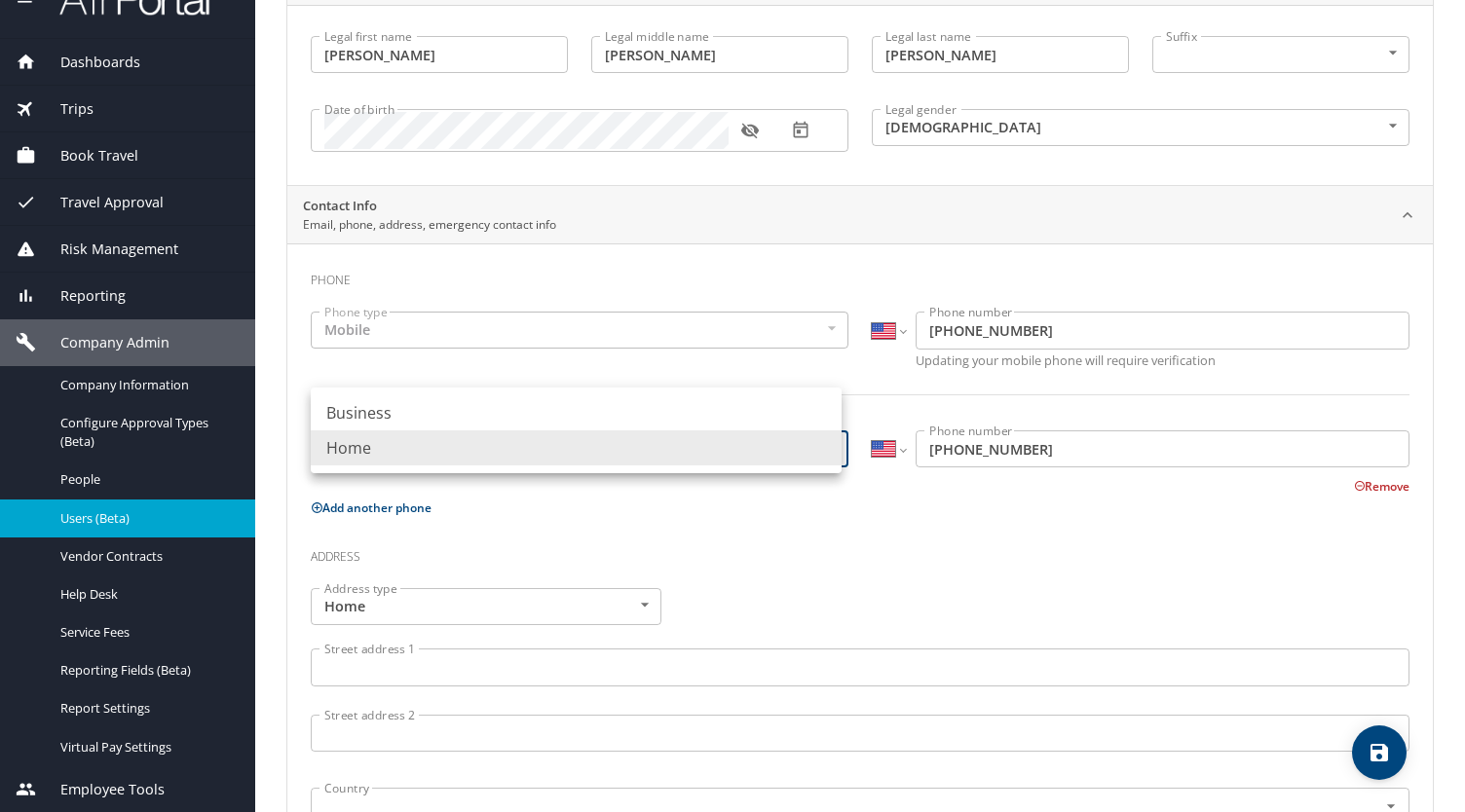
click at [814, 529] on div at bounding box center [732, 406] width 1465 height 812
